Goal: Transaction & Acquisition: Purchase product/service

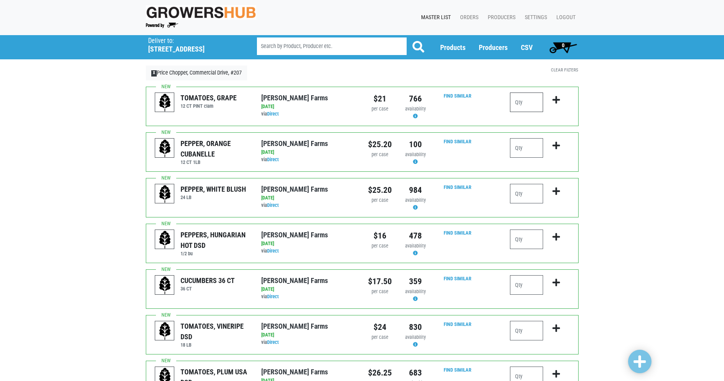
click at [531, 101] on input "number" at bounding box center [526, 101] width 33 height 19
type input "1"
click at [532, 287] on input "number" at bounding box center [526, 284] width 33 height 19
type input "4"
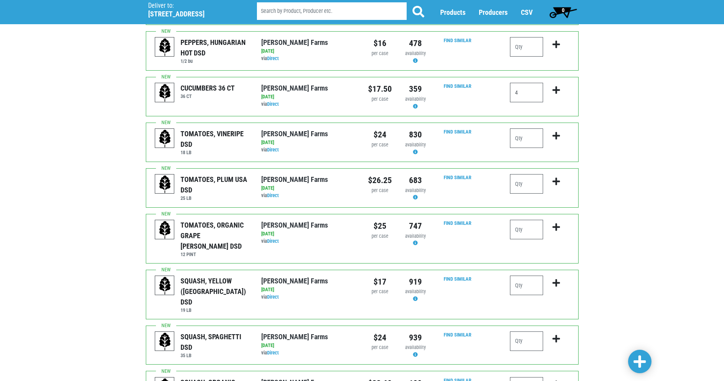
scroll to position [195, 0]
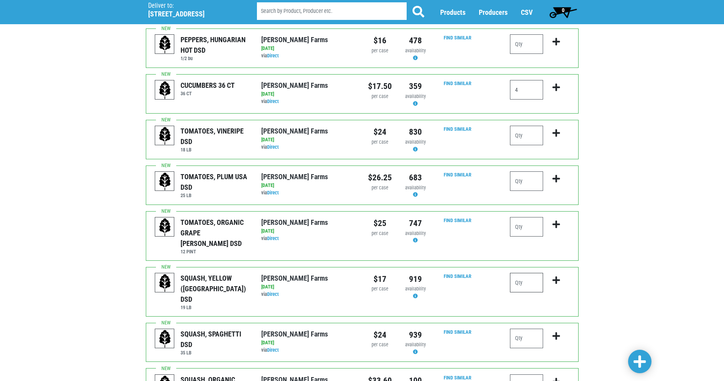
click at [523, 273] on input "number" at bounding box center [526, 282] width 33 height 19
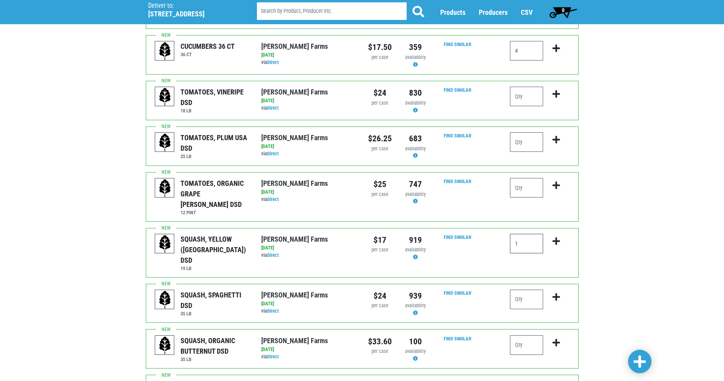
scroll to position [273, 0]
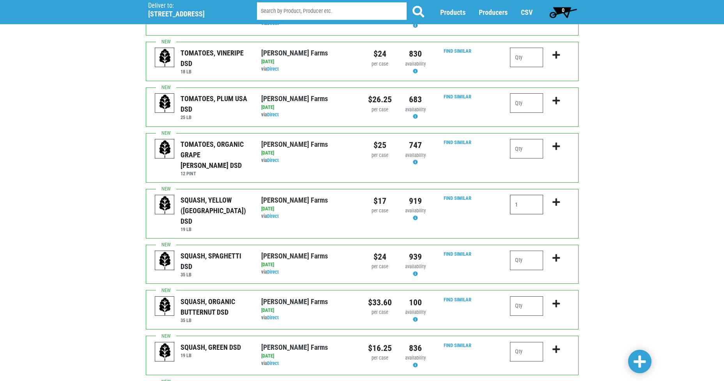
type input "1"
click at [527, 250] on input "number" at bounding box center [526, 259] width 33 height 19
type input "3"
click at [660, 274] on div "Deliver To Price Chopper, Commercial Drive, #207 ([STREET_ADDRESS]) Deliver to:…" at bounding box center [362, 265] width 724 height 1007
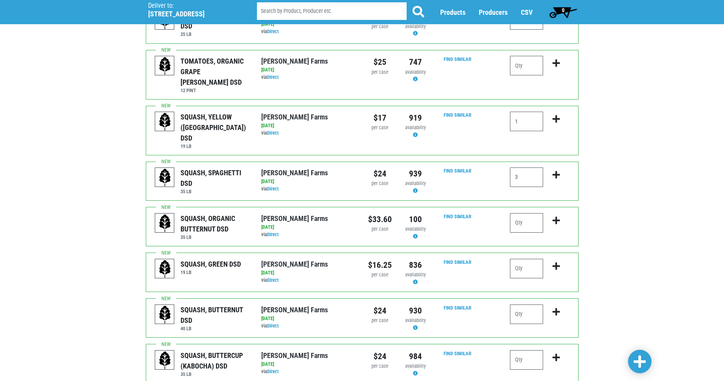
scroll to position [390, 0]
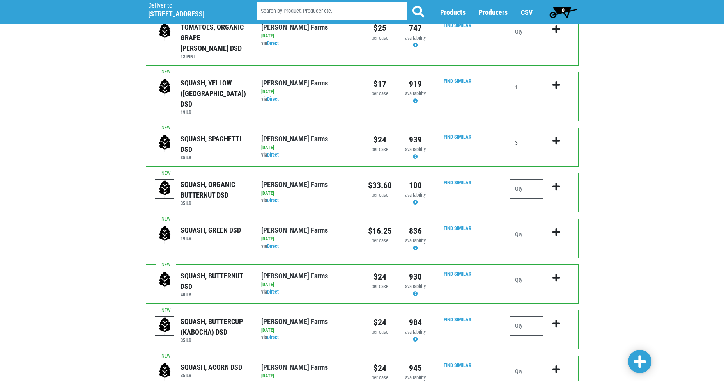
click at [520, 225] on input "number" at bounding box center [526, 234] width 33 height 19
type input "2"
drag, startPoint x: 668, startPoint y: 257, endPoint x: 617, endPoint y: 266, distance: 51.5
click at [667, 256] on div "Deliver To Price Chopper, Commercial Drive, #207 ([STREET_ADDRESS]) Deliver to:…" at bounding box center [362, 148] width 724 height 1007
click at [539, 270] on input "number" at bounding box center [526, 279] width 33 height 19
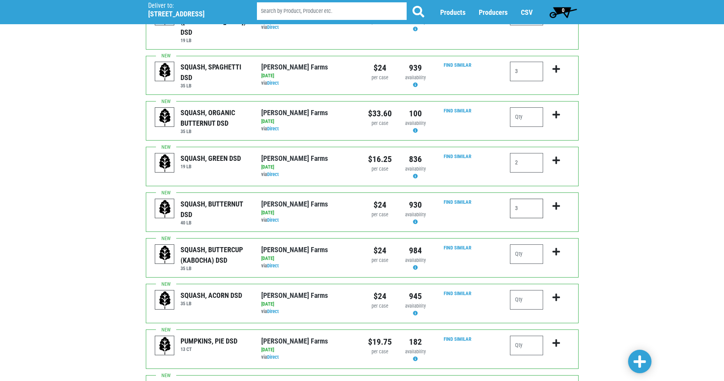
scroll to position [468, 0]
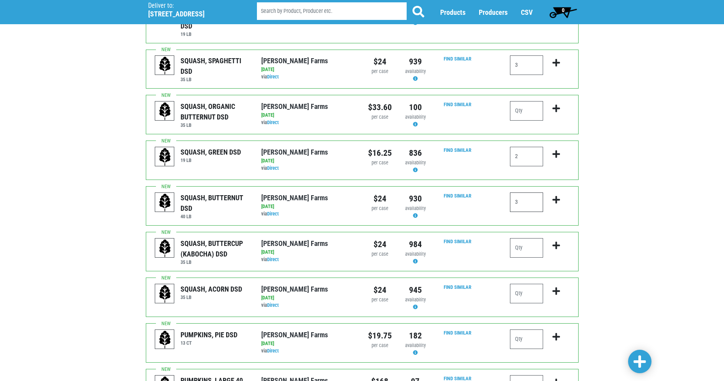
type input "3"
click at [523, 238] on input "number" at bounding box center [526, 247] width 33 height 19
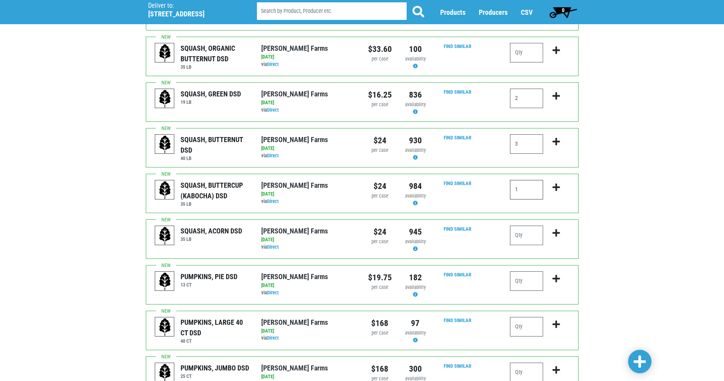
scroll to position [546, 0]
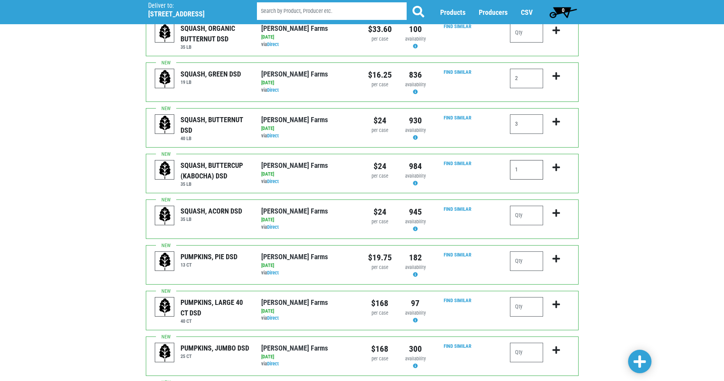
type input "1"
click at [529, 205] on input "number" at bounding box center [526, 214] width 33 height 19
type input "3"
click at [530, 251] on input "number" at bounding box center [526, 260] width 33 height 19
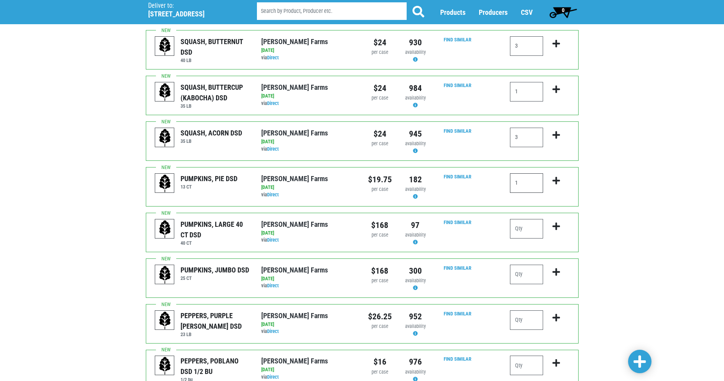
scroll to position [661, 0]
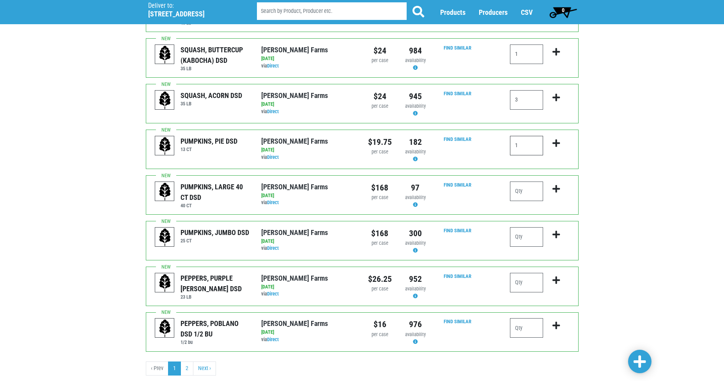
type input "1"
click at [638, 361] on span at bounding box center [640, 361] width 12 height 14
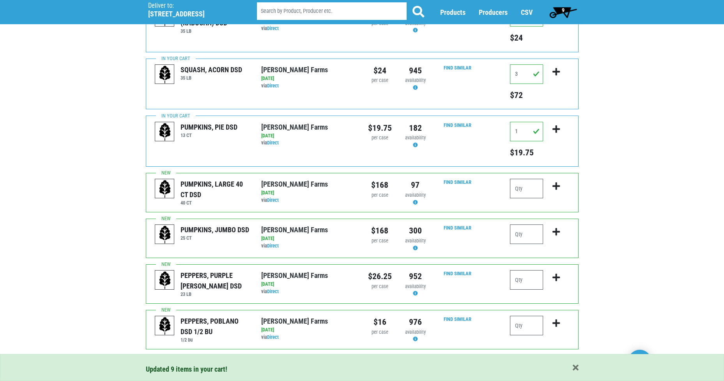
scroll to position [766, 0]
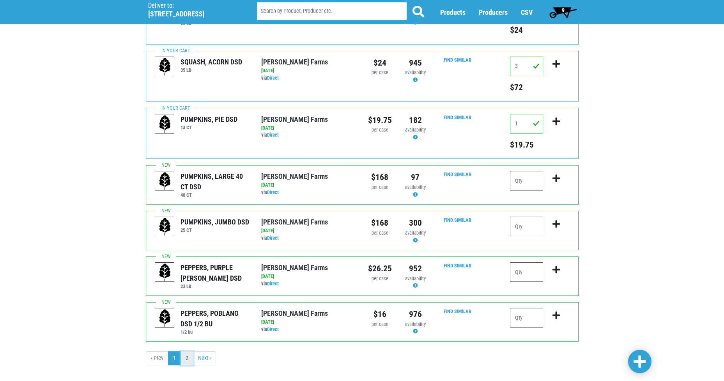
click at [191, 351] on link "2" at bounding box center [187, 358] width 13 height 14
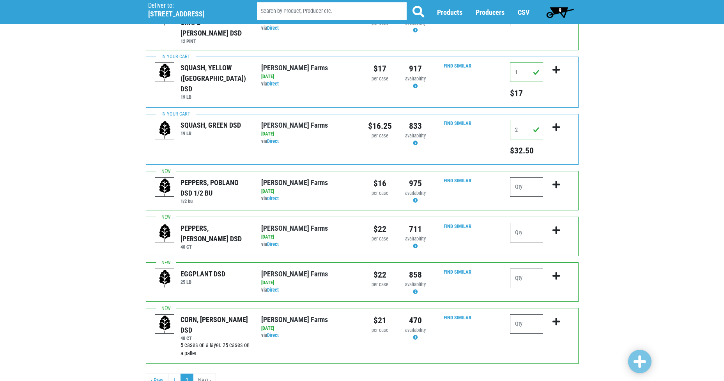
scroll to position [108, 0]
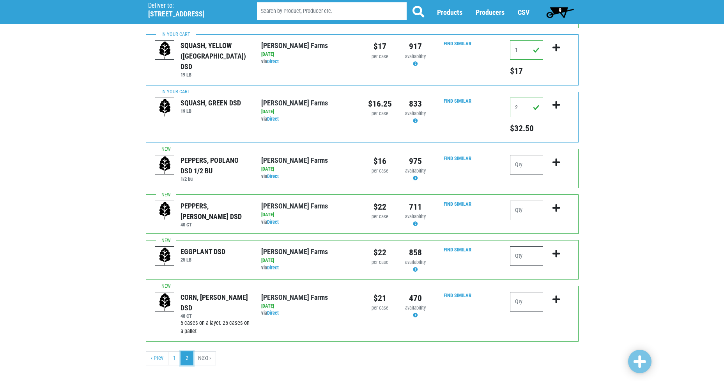
click at [187, 351] on link "2" at bounding box center [187, 358] width 13 height 14
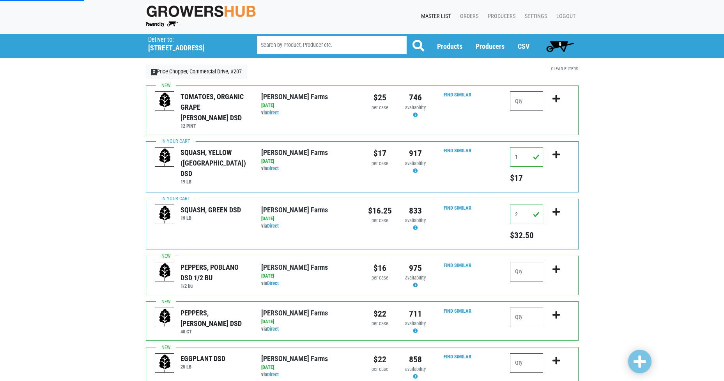
scroll to position [0, 0]
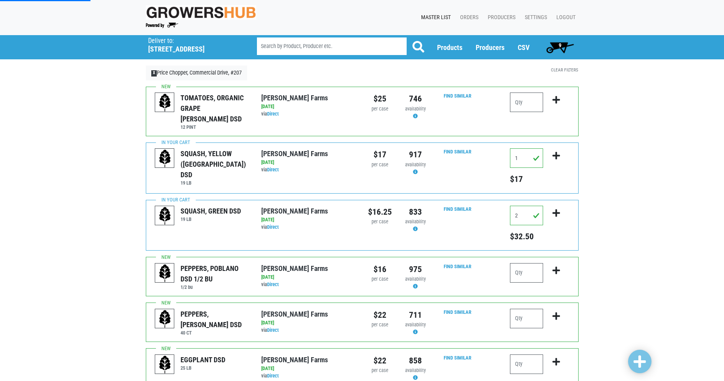
click at [662, 175] on div "Deliver To Price Chopper, Commercial Drive, #207 ([STREET_ADDRESS]) Deliver to:…" at bounding box center [362, 257] width 724 height 444
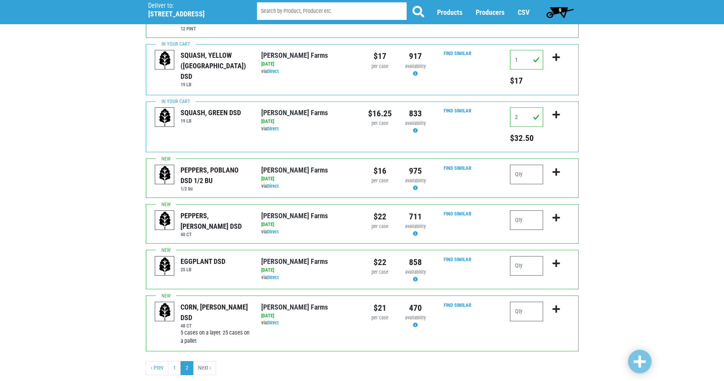
scroll to position [108, 0]
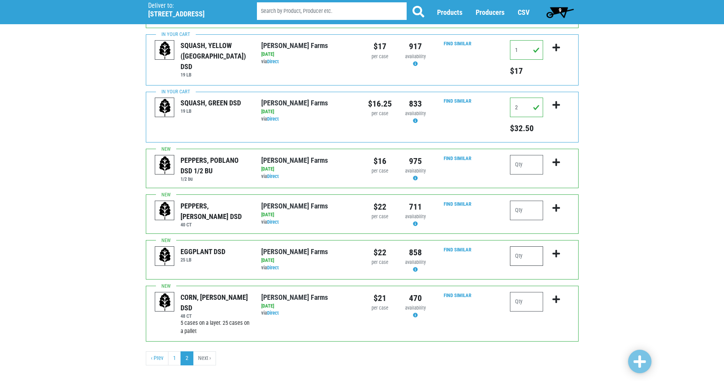
click at [524, 247] on input "number" at bounding box center [526, 255] width 33 height 19
type input "1"
click at [521, 296] on input "number" at bounding box center [526, 301] width 33 height 19
type input "10"
click at [639, 363] on span at bounding box center [640, 361] width 12 height 14
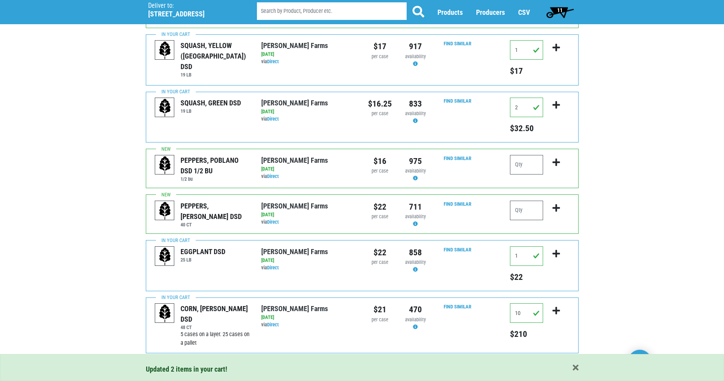
click at [567, 12] on span "11" at bounding box center [560, 12] width 35 height 16
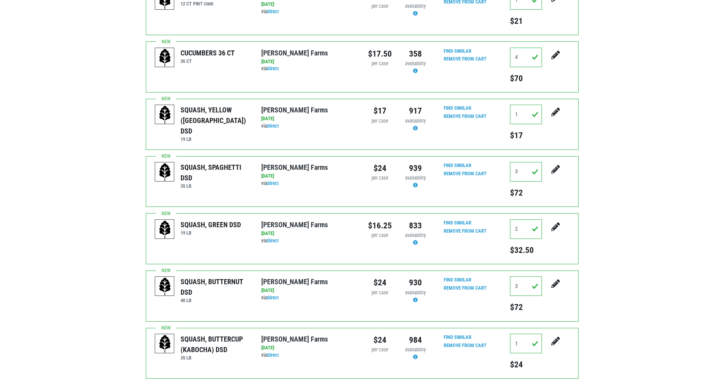
scroll to position [195, 0]
click at [531, 327] on div "SQUASH, BUTTERCUP (KABOCHA) DSD 35 [PERSON_NAME] Farms [DATE] via Direct $24 pe…" at bounding box center [362, 352] width 433 height 51
drag, startPoint x: 531, startPoint y: 333, endPoint x: 525, endPoint y: 333, distance: 5.9
click at [527, 333] on input "1" at bounding box center [526, 342] width 32 height 19
type input "3"
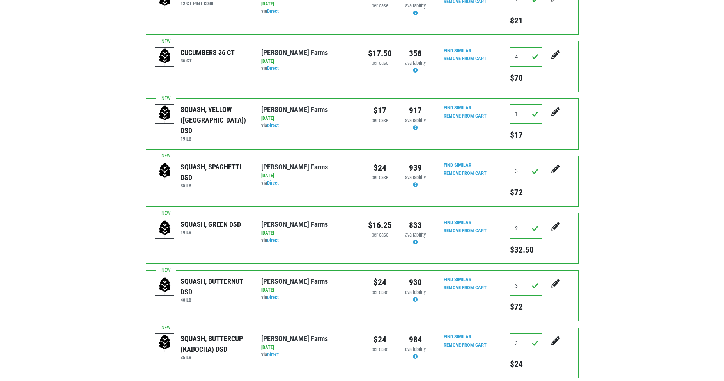
click at [691, 312] on div "Search [STREET_ADDRESS]) Preferred vendor [PERSON_NAME] Farms [STREET_ADDRESS][…" at bounding box center [362, 267] width 724 height 828
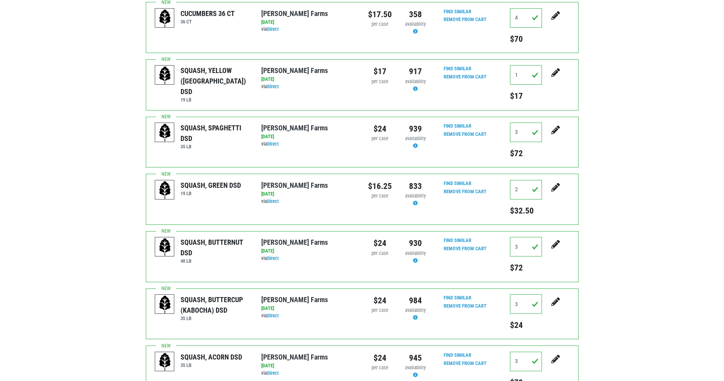
click at [655, 327] on div "Search [STREET_ADDRESS]) Preferred vendor [PERSON_NAME] Farms [STREET_ADDRESS][…" at bounding box center [362, 228] width 724 height 828
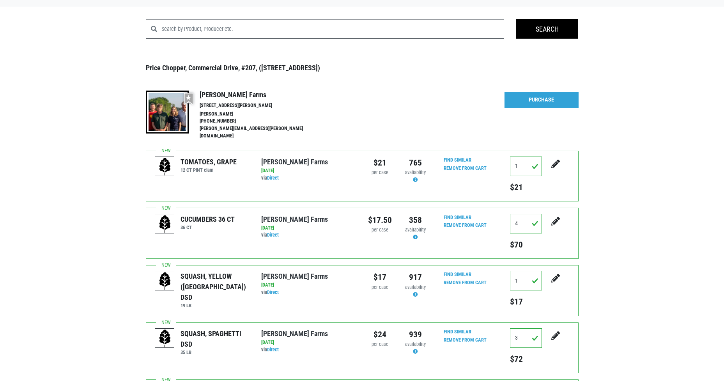
scroll to position [0, 0]
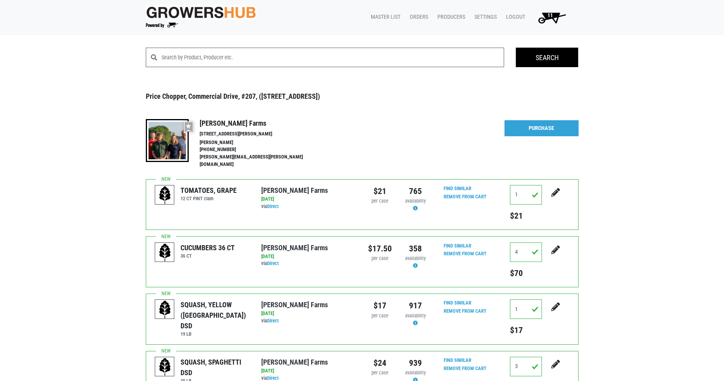
click at [552, 130] on link "Purchase" at bounding box center [541, 128] width 74 height 16
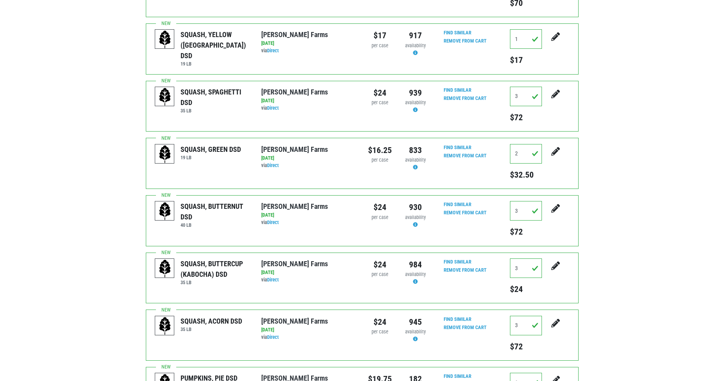
scroll to position [273, 0]
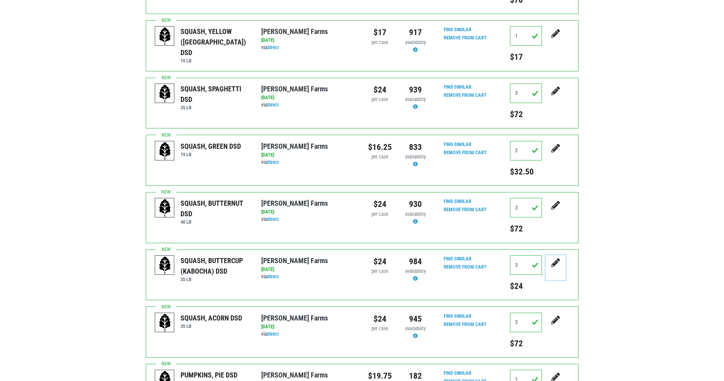
click at [554, 258] on icon "submit" at bounding box center [555, 262] width 9 height 9
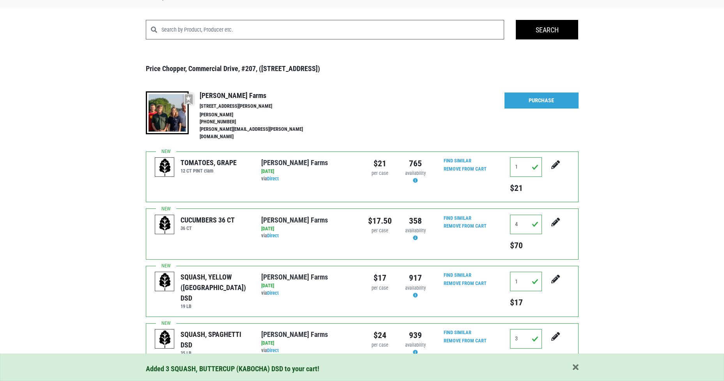
scroll to position [39, 0]
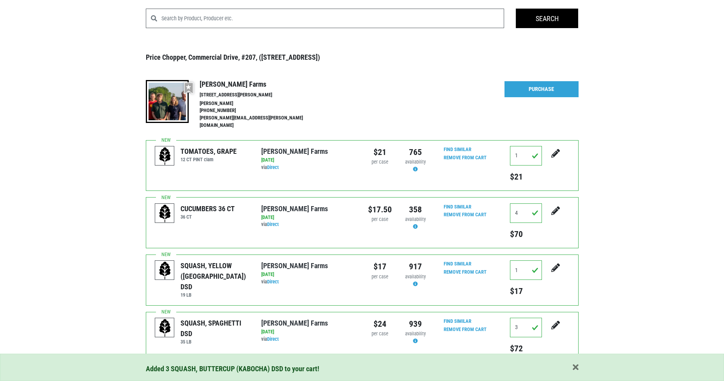
click at [529, 96] on link "Purchase" at bounding box center [541, 89] width 74 height 16
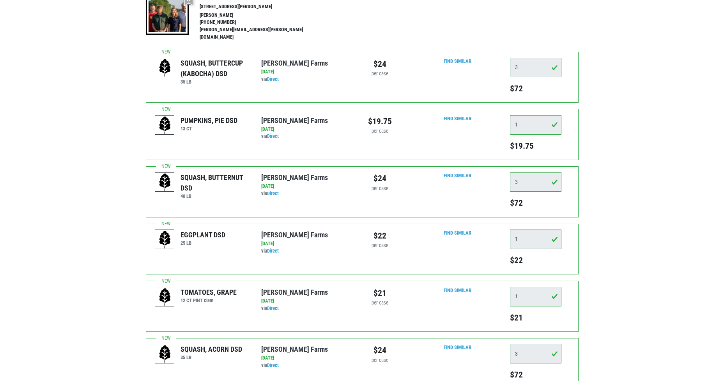
scroll to position [117, 0]
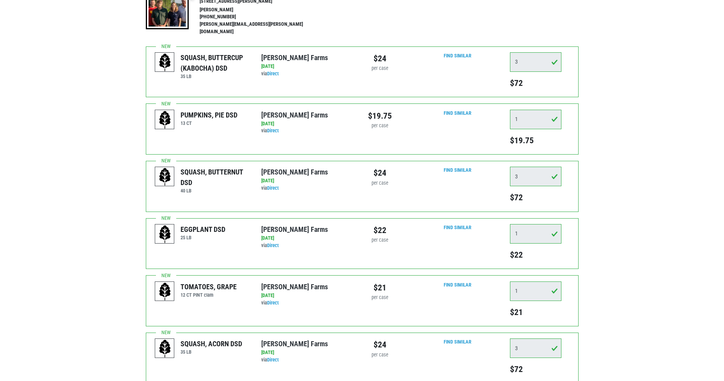
click at [502, 113] on div "PUMPKINS, PIE DSD 13 CT Reeves Farms via Direct on 2025-09-02 13 CT UPC: Reeves…" at bounding box center [362, 128] width 433 height 51
drag, startPoint x: 502, startPoint y: 113, endPoint x: 573, endPoint y: 116, distance: 70.6
click at [573, 116] on div "1 $19.75" at bounding box center [539, 129] width 71 height 39
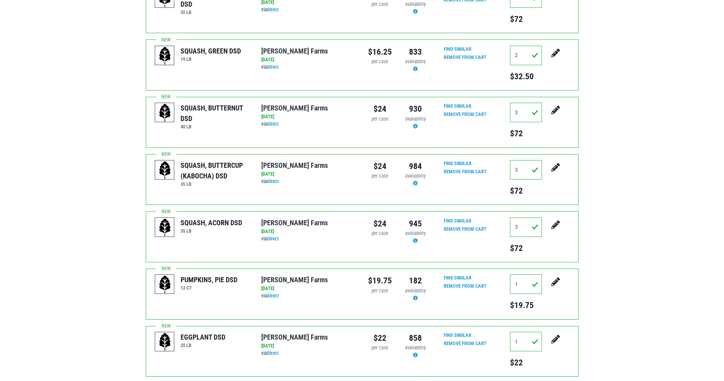
scroll to position [371, 0]
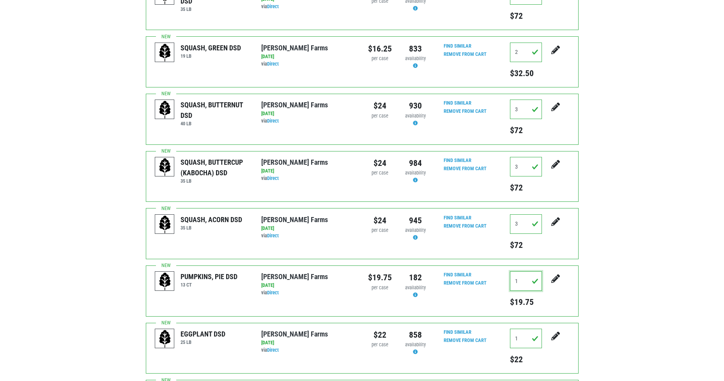
click at [531, 274] on input "1" at bounding box center [526, 280] width 32 height 19
type input "3"
click at [553, 276] on button "submit" at bounding box center [555, 283] width 19 height 25
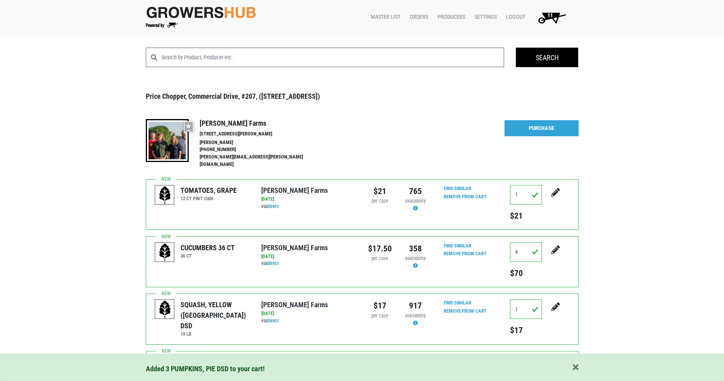
scroll to position [42, 0]
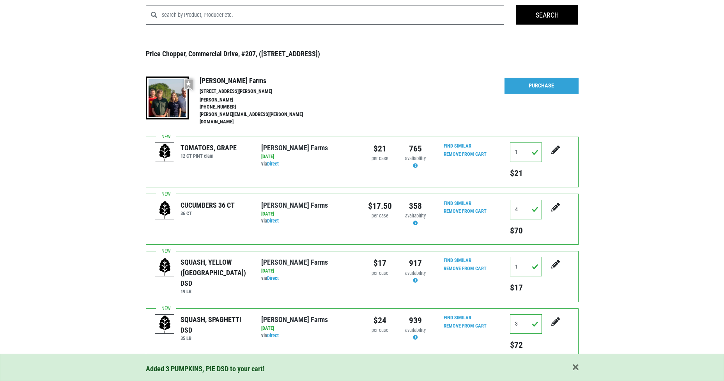
click at [562, 95] on div "More Details Hide Details Purchase" at bounding box center [541, 101] width 74 height 50
click at [559, 87] on link "Purchase" at bounding box center [541, 86] width 74 height 16
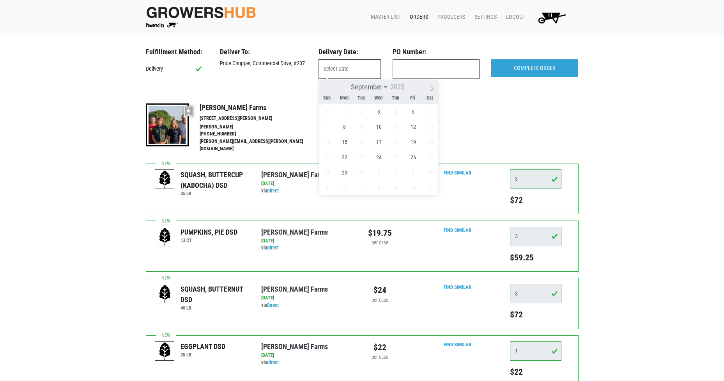
click at [349, 65] on input "text" at bounding box center [350, 68] width 62 height 19
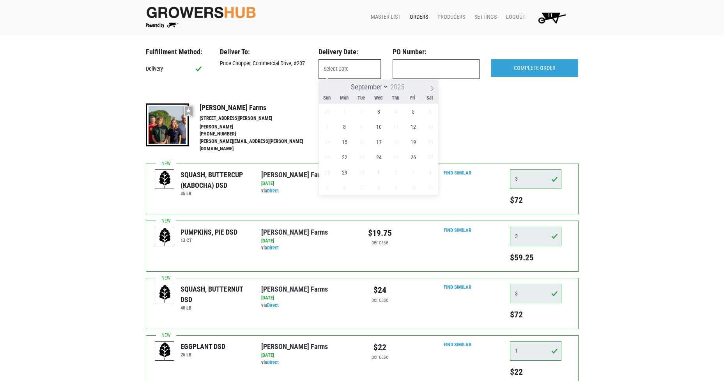
click at [358, 65] on input "text" at bounding box center [350, 68] width 62 height 19
click at [382, 115] on span "3" at bounding box center [378, 111] width 15 height 15
type input "2025-09-03"
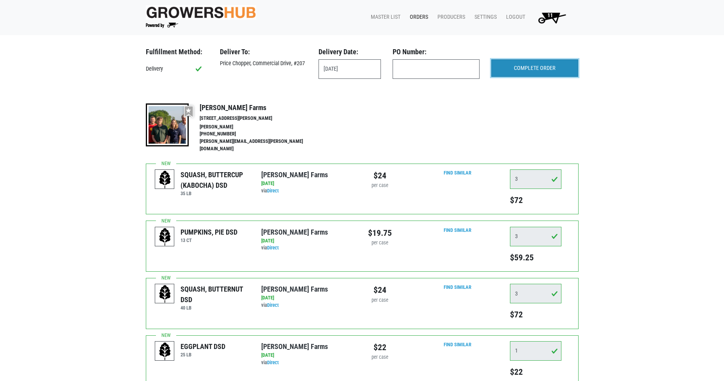
click at [524, 60] on input "COMPLETE ORDER" at bounding box center [534, 68] width 87 height 18
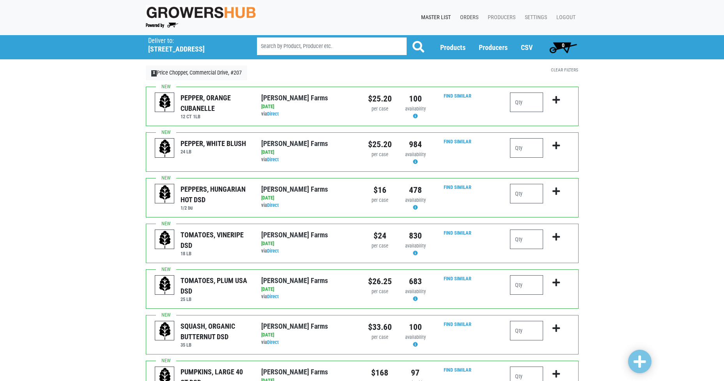
click at [462, 17] on link "Orders" at bounding box center [468, 17] width 28 height 15
